Goal: Communication & Community: Participate in discussion

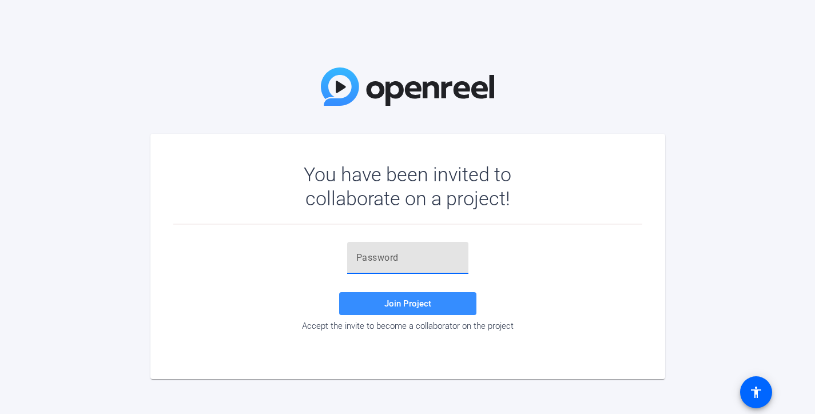
click at [407, 256] on input "text" at bounding box center [407, 258] width 103 height 14
click at [392, 261] on input "text" at bounding box center [407, 258] width 103 height 14
type input "Kv8~{b"
click at [407, 258] on input "Kv8~{b" at bounding box center [407, 258] width 103 height 14
drag, startPoint x: 405, startPoint y: 258, endPoint x: 346, endPoint y: 249, distance: 59.5
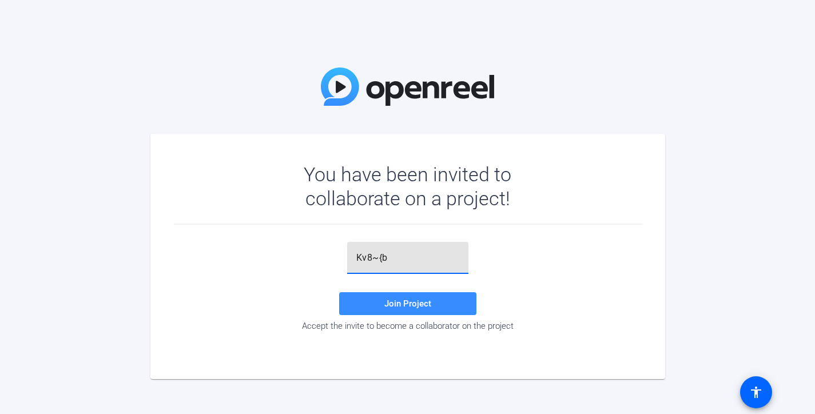
click at [347, 249] on div "Kv8~{b" at bounding box center [407, 258] width 121 height 32
paste input "Kv8~{b"
type input "Kv8~{b"
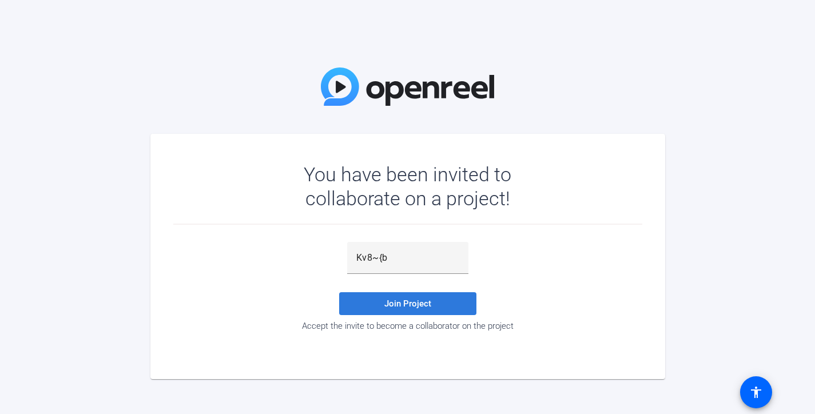
click at [426, 306] on span "Join Project" at bounding box center [407, 303] width 47 height 10
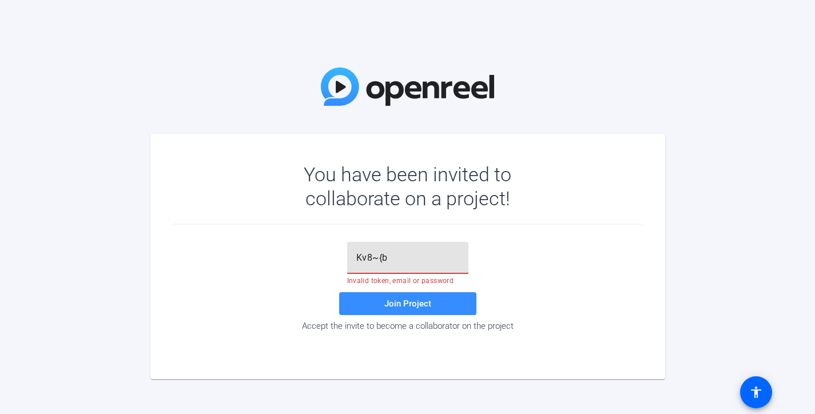
drag, startPoint x: 403, startPoint y: 261, endPoint x: 332, endPoint y: 250, distance: 71.3
click at [333, 250] on div "Kv8~{b Invalid token, email or password Join Project Accept the invite to becom…" at bounding box center [407, 286] width 469 height 89
click at [376, 259] on input "text" at bounding box center [407, 258] width 103 height 14
paste input "5@UX]="
type input "5@UX]="
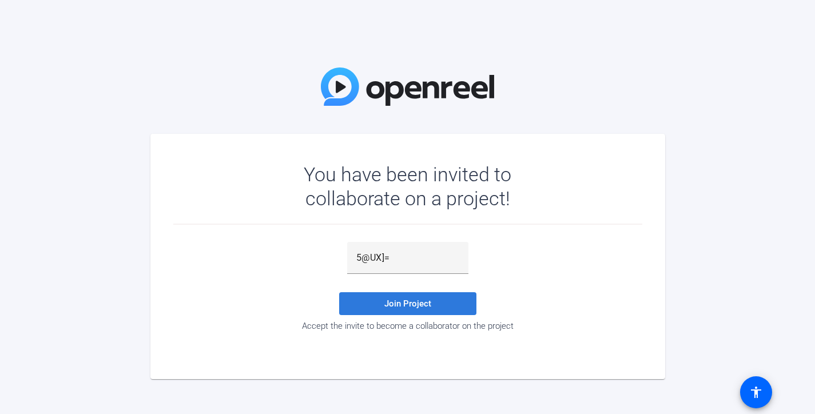
click at [418, 302] on span "Join Project" at bounding box center [407, 303] width 47 height 10
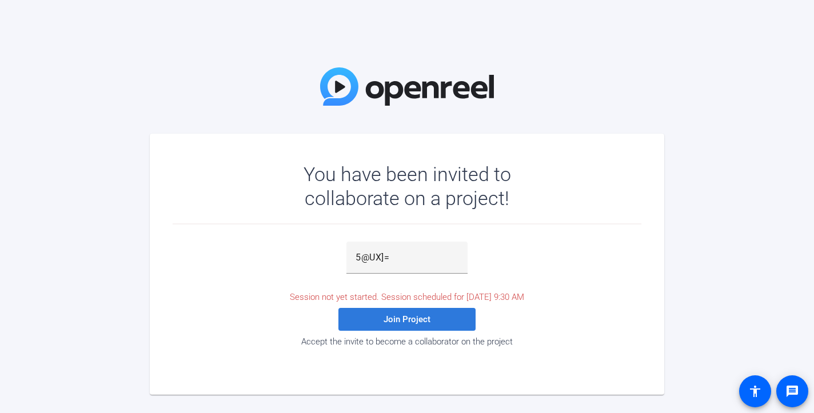
click at [431, 314] on span at bounding box center [406, 319] width 137 height 27
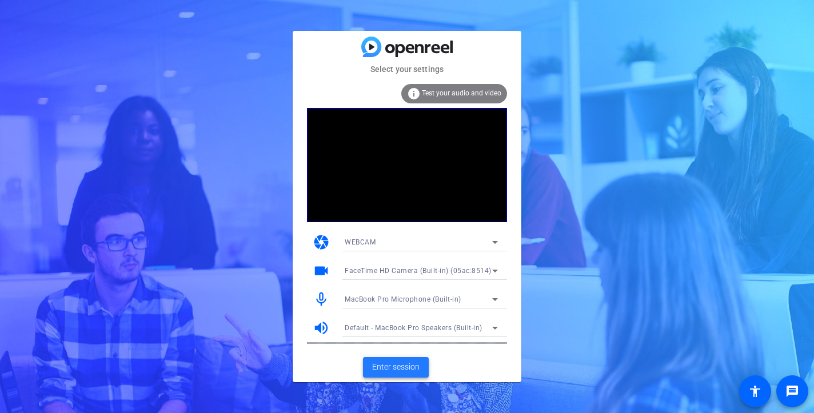
click at [411, 370] on span "Enter session" at bounding box center [395, 367] width 47 height 12
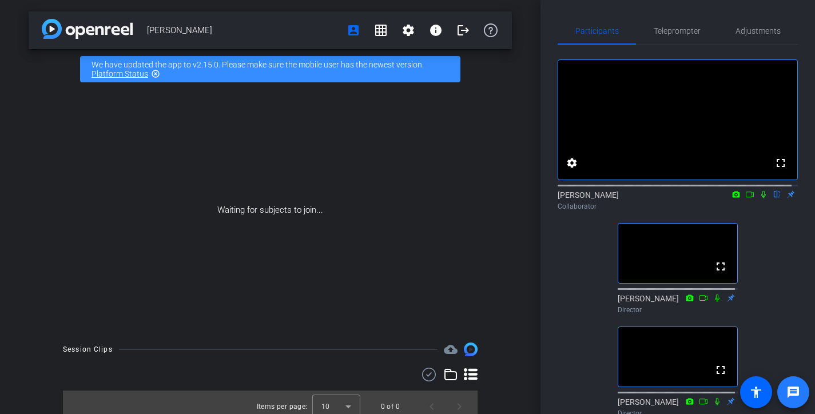
click at [793, 388] on mat-icon "message" at bounding box center [793, 392] width 14 height 14
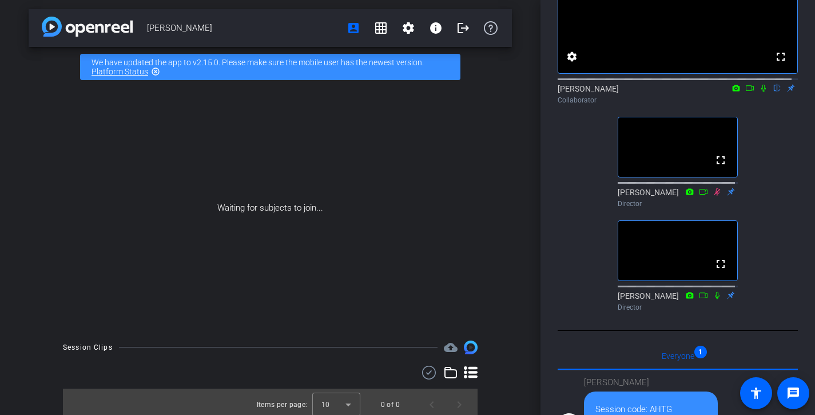
scroll to position [106, 0]
click at [759, 93] on icon at bounding box center [763, 89] width 9 height 8
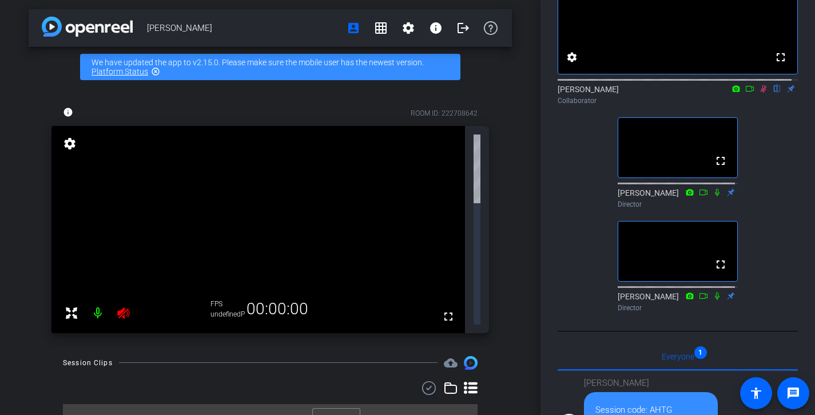
scroll to position [0, 0]
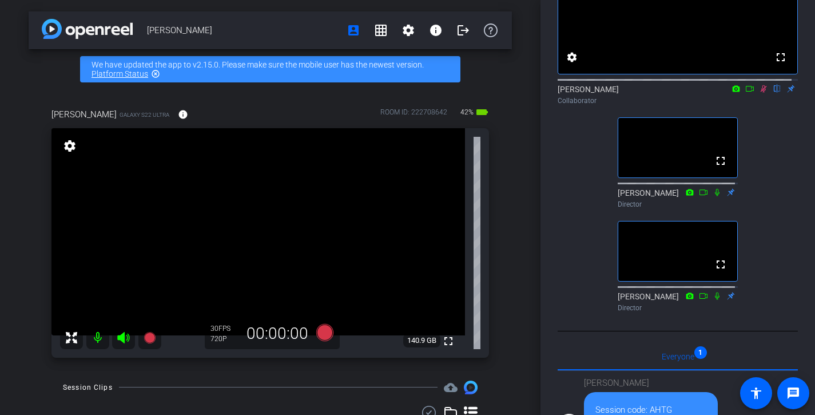
click at [759, 93] on icon at bounding box center [763, 89] width 9 height 8
click at [75, 338] on icon at bounding box center [72, 337] width 14 height 14
click at [71, 337] on icon at bounding box center [72, 337] width 14 height 14
click at [74, 340] on icon at bounding box center [71, 336] width 11 height 11
click at [72, 338] on icon at bounding box center [72, 337] width 14 height 14
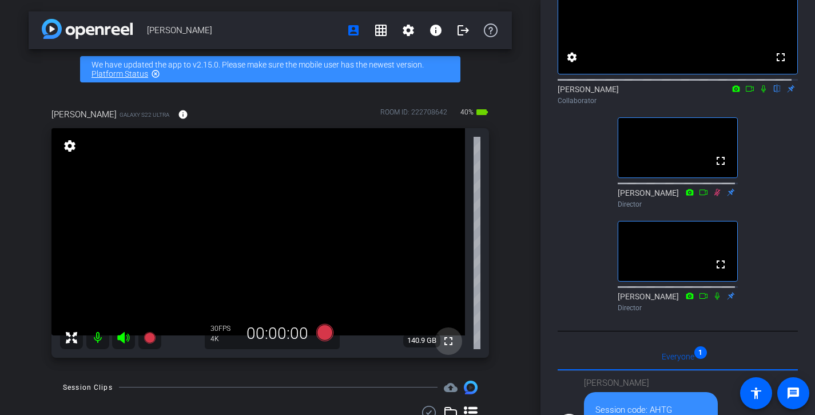
click at [444, 340] on mat-icon "fullscreen" at bounding box center [448, 341] width 14 height 14
click at [732, 91] on icon at bounding box center [735, 88] width 7 height 6
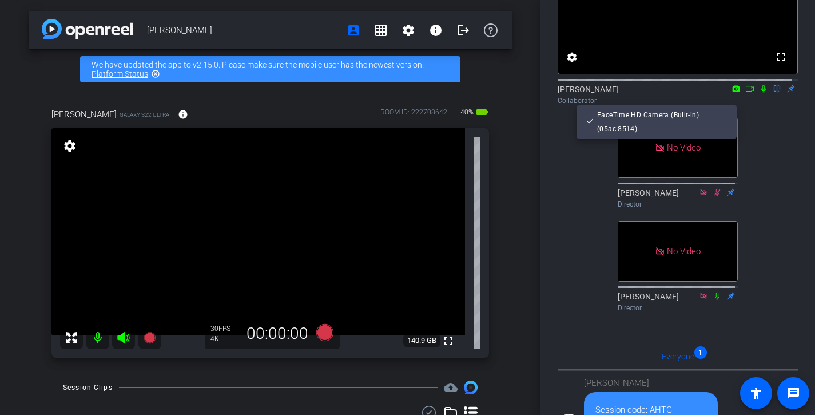
click at [742, 101] on div at bounding box center [407, 207] width 815 height 415
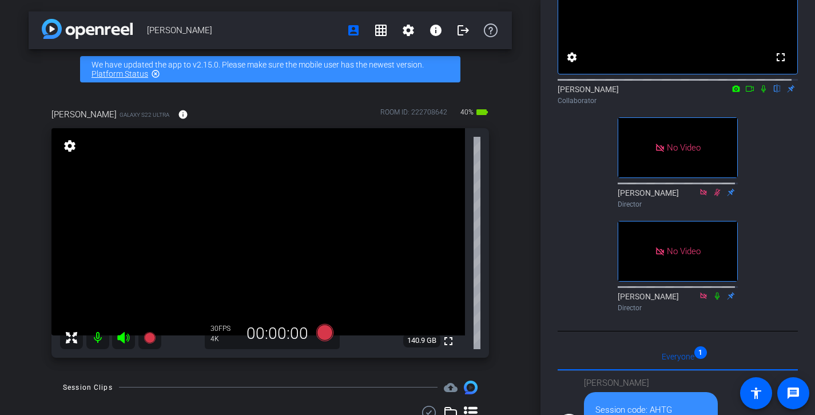
click at [745, 93] on icon at bounding box center [749, 89] width 9 height 8
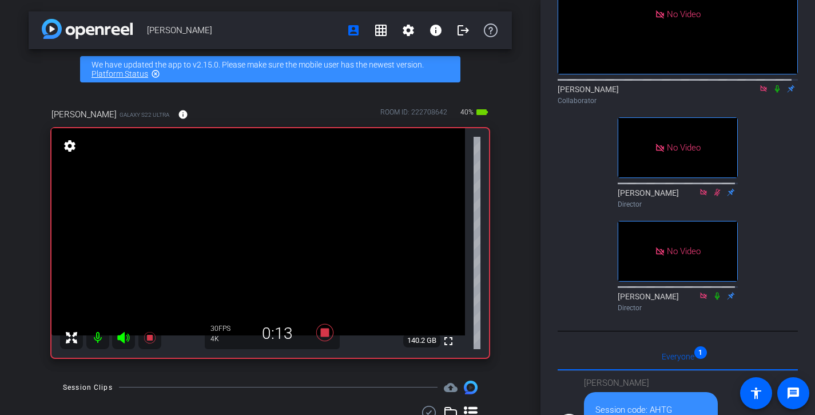
click at [743, 101] on div "[PERSON_NAME] Collaborator" at bounding box center [677, 94] width 240 height 22
click at [772, 93] on icon at bounding box center [776, 89] width 9 height 8
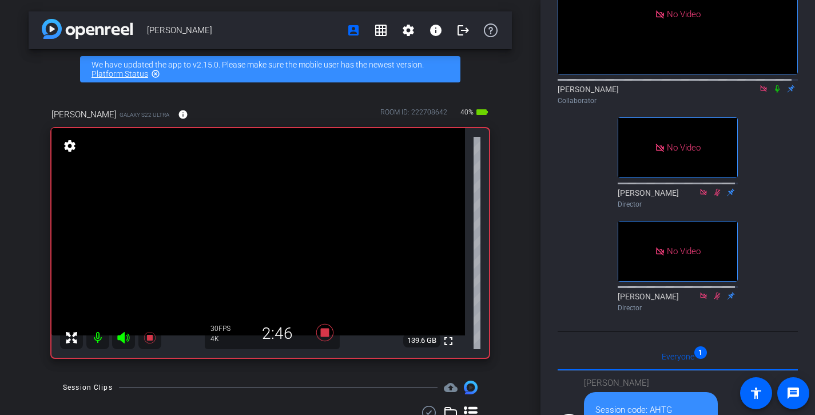
click at [772, 93] on icon at bounding box center [776, 89] width 9 height 8
click at [773, 93] on icon at bounding box center [776, 89] width 9 height 8
click at [775, 93] on icon at bounding box center [777, 88] width 5 height 7
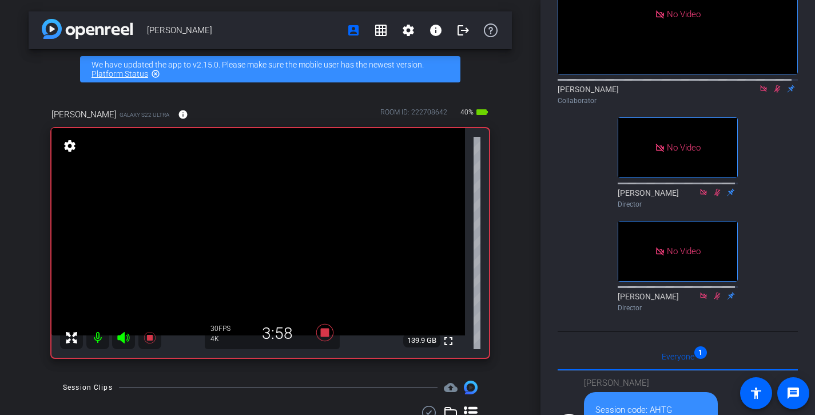
click at [774, 93] on icon at bounding box center [777, 88] width 6 height 7
click at [772, 93] on icon at bounding box center [776, 89] width 9 height 8
click at [774, 93] on icon at bounding box center [777, 88] width 6 height 7
click at [772, 93] on icon at bounding box center [776, 89] width 9 height 8
click at [774, 93] on icon at bounding box center [777, 88] width 6 height 7
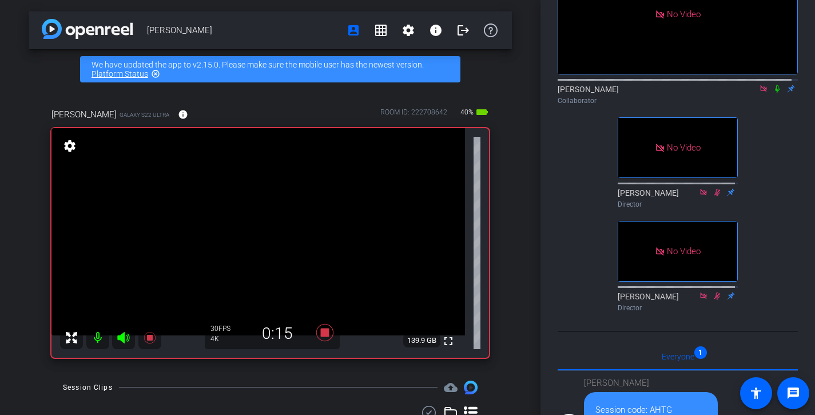
click at [772, 93] on icon at bounding box center [776, 89] width 9 height 8
click at [774, 93] on icon at bounding box center [777, 88] width 6 height 7
click at [772, 93] on icon at bounding box center [776, 89] width 9 height 8
click at [775, 93] on icon at bounding box center [777, 88] width 5 height 7
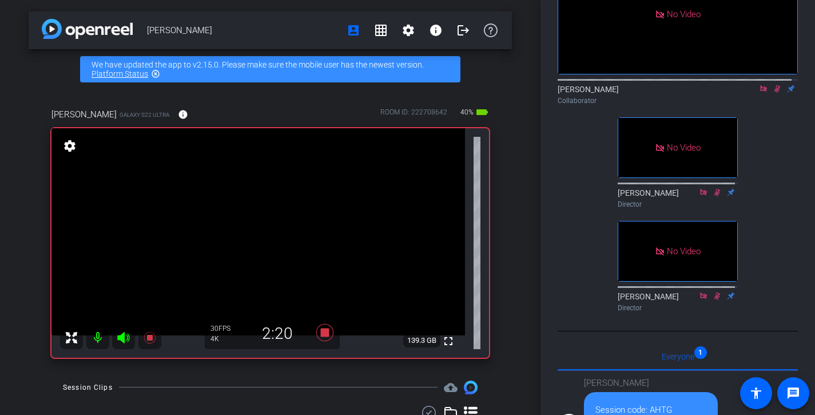
click at [772, 93] on icon at bounding box center [776, 89] width 9 height 8
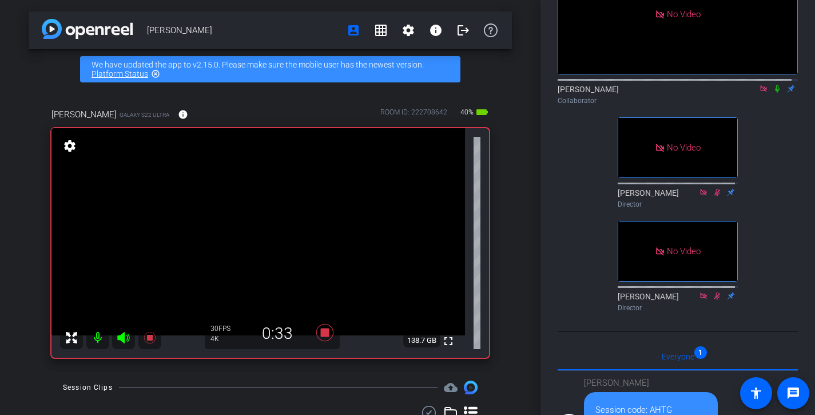
click at [772, 93] on icon at bounding box center [776, 89] width 9 height 8
click at [773, 93] on icon at bounding box center [776, 89] width 9 height 8
click at [775, 93] on icon at bounding box center [777, 88] width 5 height 7
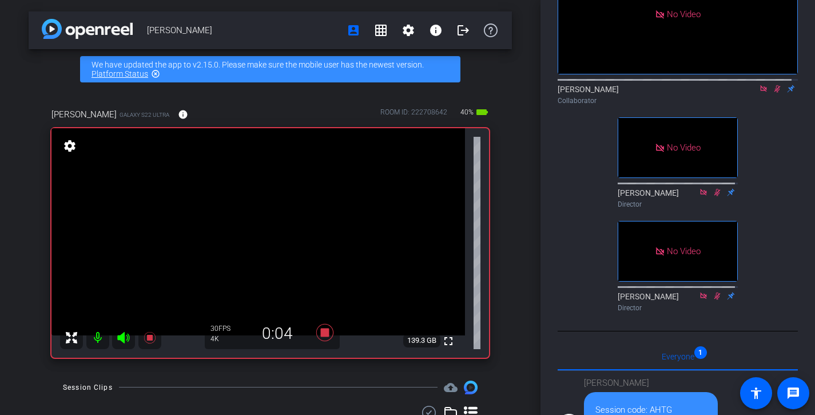
click at [774, 93] on icon at bounding box center [777, 88] width 6 height 7
click at [775, 93] on icon at bounding box center [777, 88] width 5 height 7
click at [774, 93] on icon at bounding box center [777, 88] width 6 height 7
click at [775, 93] on icon at bounding box center [777, 88] width 5 height 7
click at [774, 93] on icon at bounding box center [777, 88] width 6 height 7
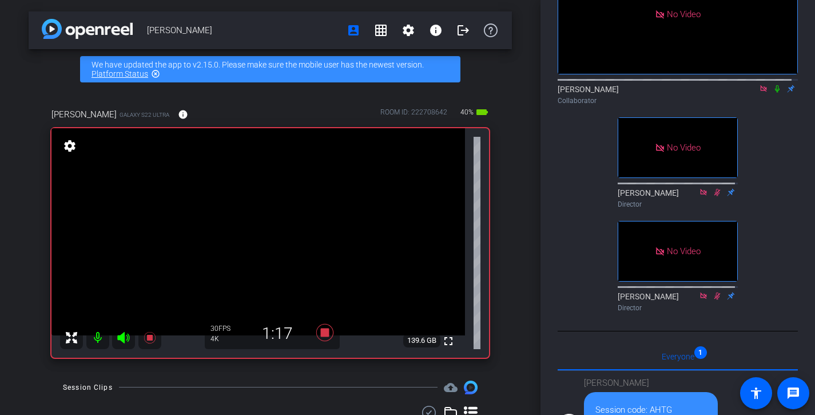
click at [775, 93] on icon at bounding box center [777, 88] width 5 height 7
click at [772, 93] on icon at bounding box center [776, 89] width 9 height 8
click at [775, 93] on icon at bounding box center [777, 88] width 5 height 7
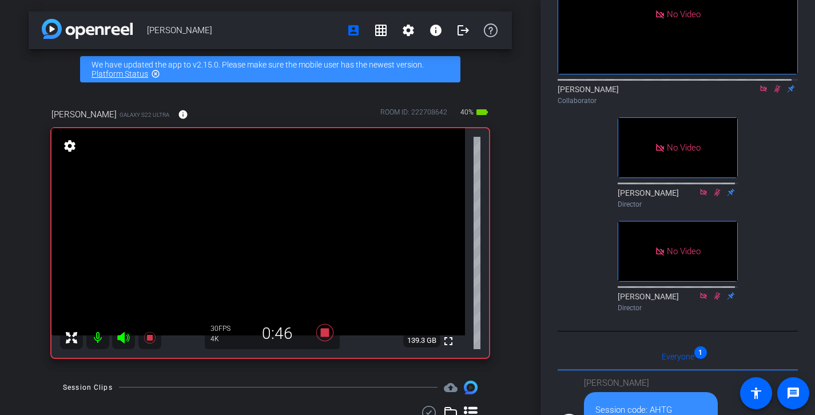
click at [772, 93] on icon at bounding box center [776, 89] width 9 height 8
click at [774, 93] on icon at bounding box center [777, 88] width 6 height 7
click at [771, 105] on div "[PERSON_NAME] Collaborator" at bounding box center [677, 94] width 240 height 22
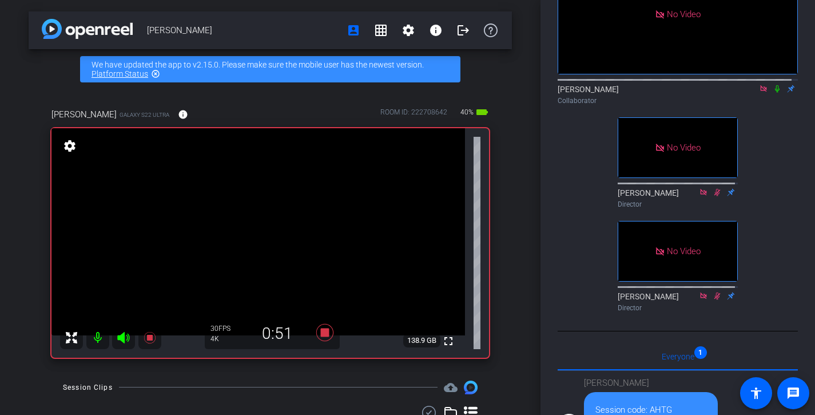
click at [772, 93] on icon at bounding box center [776, 89] width 9 height 8
click at [774, 93] on icon at bounding box center [777, 88] width 6 height 7
click at [775, 93] on icon at bounding box center [777, 88] width 5 height 7
click at [773, 93] on icon at bounding box center [776, 89] width 9 height 8
click at [772, 93] on icon at bounding box center [776, 89] width 9 height 8
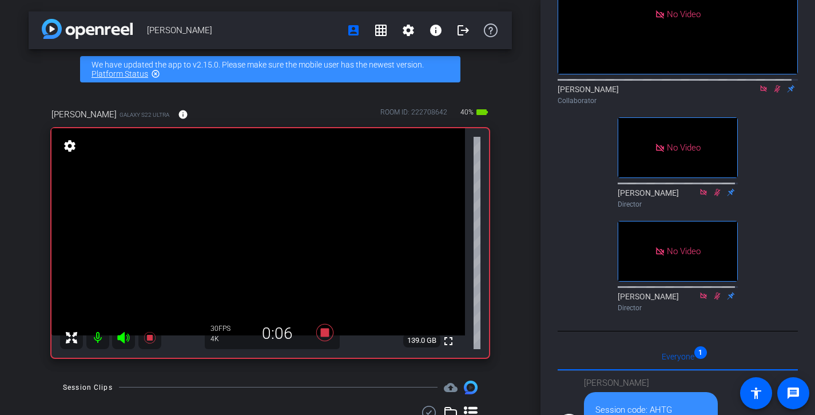
click at [774, 93] on icon at bounding box center [777, 88] width 6 height 7
click at [772, 93] on icon at bounding box center [776, 89] width 9 height 8
click at [774, 93] on icon at bounding box center [777, 88] width 6 height 7
click at [772, 93] on icon at bounding box center [776, 89] width 9 height 8
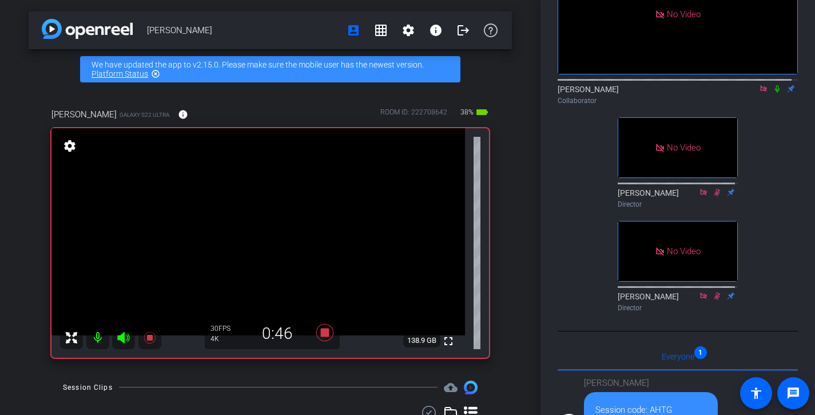
click at [772, 93] on icon at bounding box center [776, 89] width 9 height 8
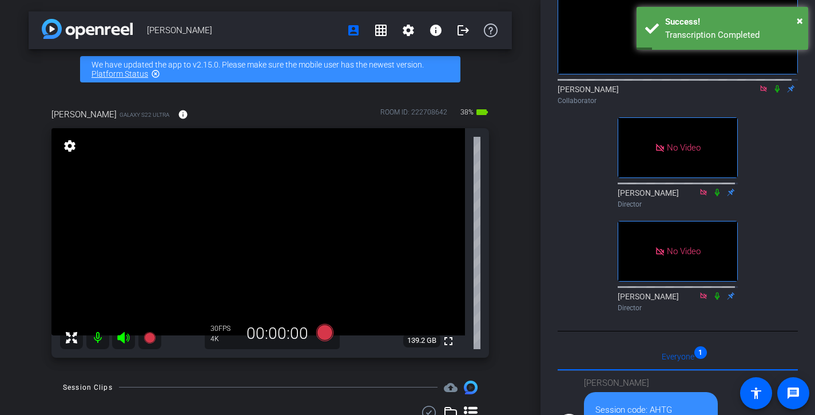
click at [772, 93] on icon at bounding box center [776, 89] width 9 height 8
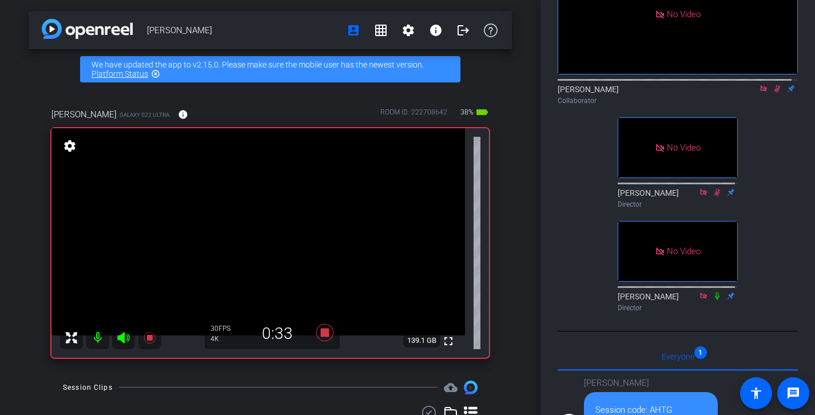
click at [772, 93] on icon at bounding box center [776, 89] width 9 height 8
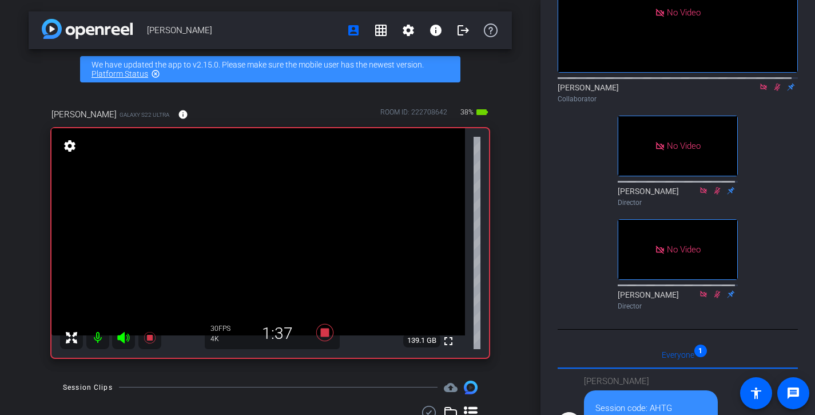
scroll to position [108, 0]
click at [772, 91] on mat-icon at bounding box center [777, 86] width 14 height 10
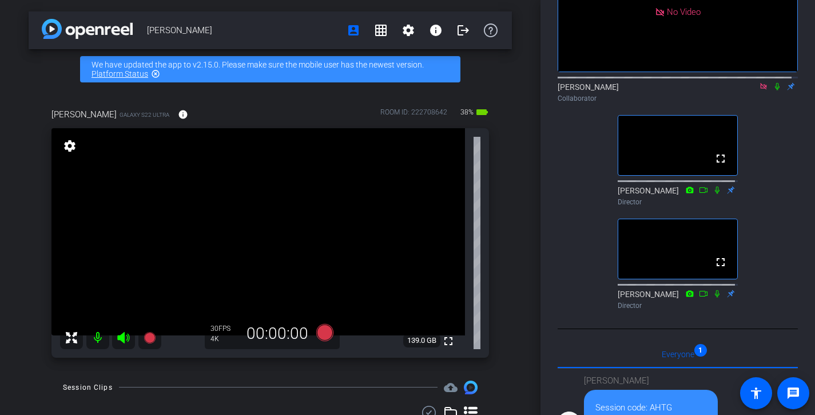
click at [760, 90] on icon at bounding box center [763, 86] width 9 height 8
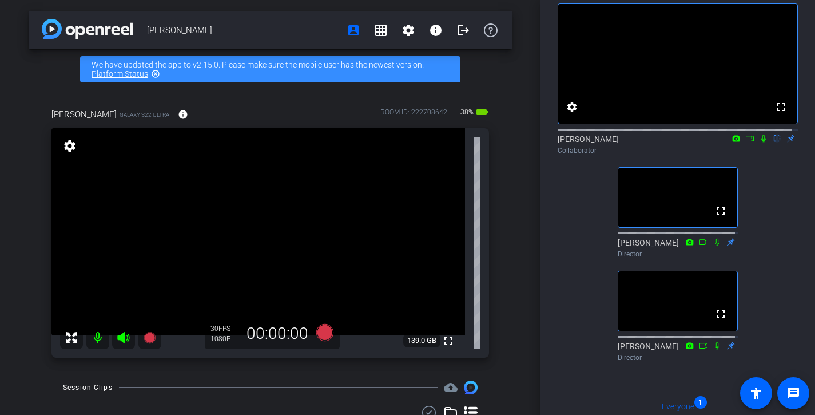
scroll to position [49, 0]
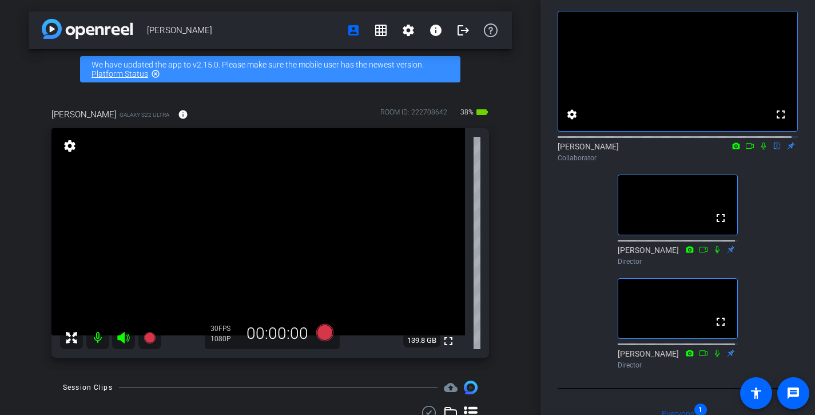
click at [761, 150] on icon at bounding box center [763, 145] width 5 height 7
click at [759, 150] on icon at bounding box center [763, 146] width 9 height 8
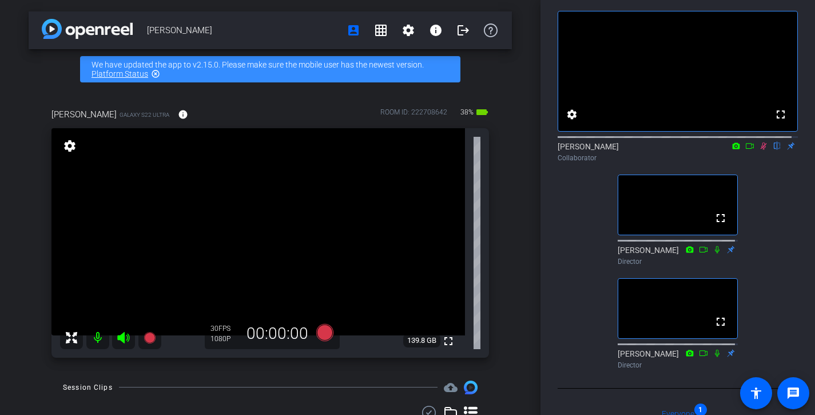
click at [760, 150] on icon at bounding box center [763, 145] width 6 height 7
click at [761, 150] on icon at bounding box center [763, 145] width 5 height 7
click at [760, 150] on icon at bounding box center [763, 145] width 6 height 7
click at [759, 150] on icon at bounding box center [763, 146] width 9 height 8
click at [760, 150] on icon at bounding box center [763, 145] width 6 height 7
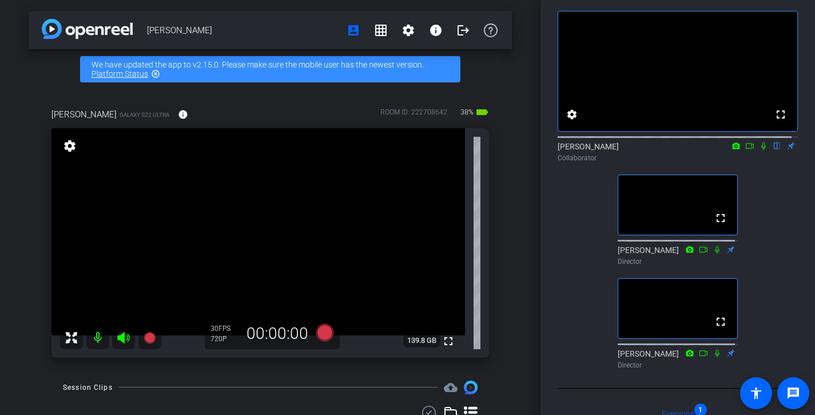
scroll to position [0, 0]
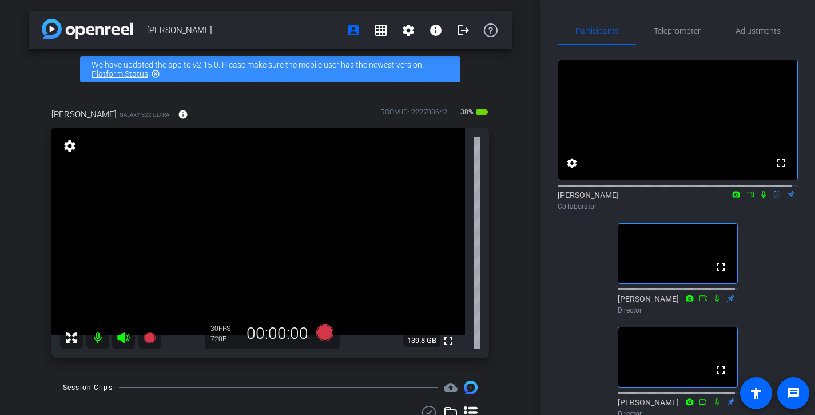
click at [759, 198] on icon at bounding box center [763, 194] width 9 height 8
click at [760, 198] on icon at bounding box center [763, 194] width 9 height 8
